Goal: Book appointment/travel/reservation

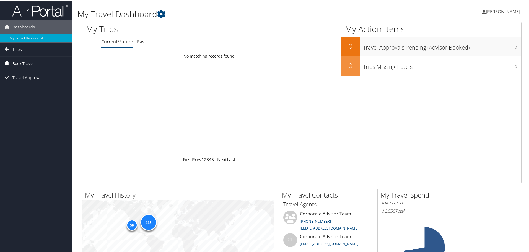
click at [16, 63] on span "Book Travel" at bounding box center [22, 63] width 21 height 14
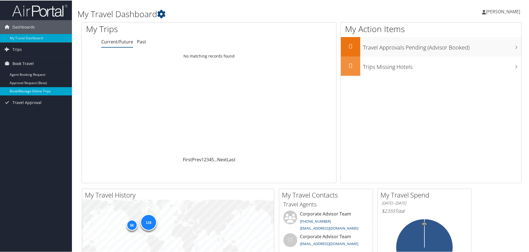
click at [20, 90] on link "Book/Manage Online Trips" at bounding box center [36, 91] width 72 height 8
drag, startPoint x: 137, startPoint y: 42, endPoint x: 138, endPoint y: 46, distance: 3.8
click at [137, 42] on link "Past" at bounding box center [141, 41] width 9 height 6
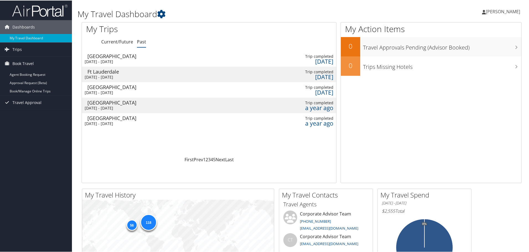
click at [109, 86] on div "[GEOGRAPHIC_DATA]" at bounding box center [116, 86] width 59 height 5
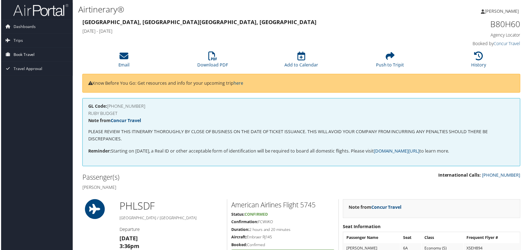
click at [14, 53] on span "Book Travel" at bounding box center [22, 55] width 21 height 14
click at [20, 79] on link "Book/Manage Online Trips" at bounding box center [36, 82] width 72 height 8
